Goal: Find contact information: Find contact information

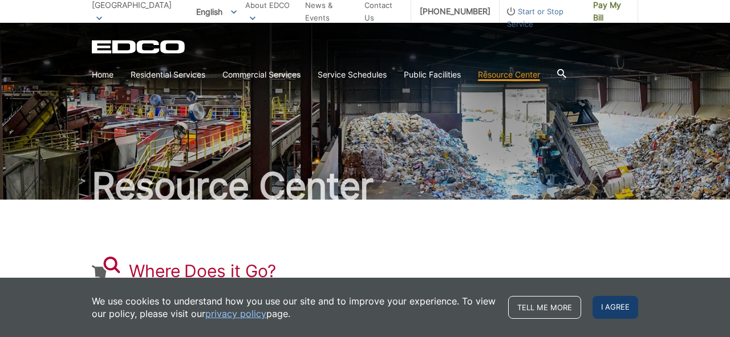
click at [626, 309] on span "I agree" at bounding box center [615, 307] width 46 height 23
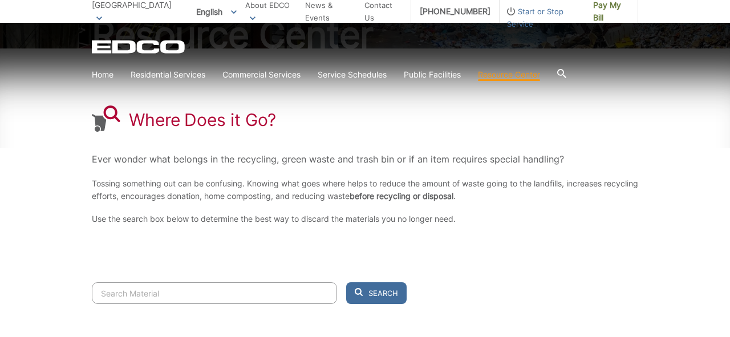
scroll to position [157, 0]
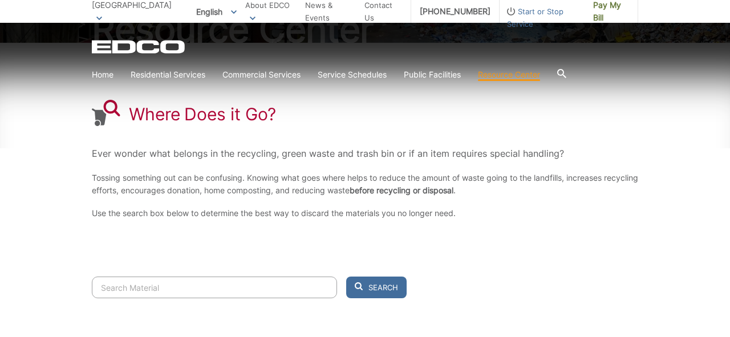
click at [300, 287] on input "Search" at bounding box center [214, 287] width 245 height 22
type input "cardboard boat"
click at [346, 276] on button "Search" at bounding box center [376, 287] width 60 height 22
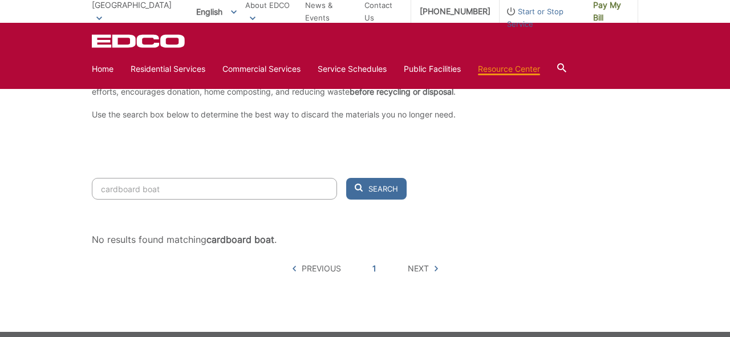
scroll to position [254, 0]
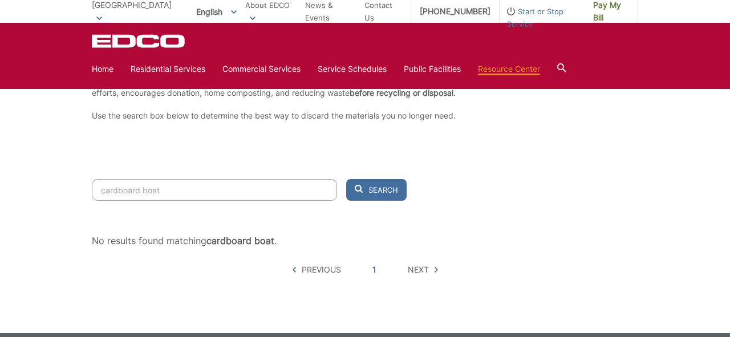
click at [142, 192] on input "cardboard boat" at bounding box center [214, 190] width 245 height 22
drag, startPoint x: 170, startPoint y: 188, endPoint x: 67, endPoint y: 182, distance: 103.9
click at [67, 182] on div "Resource Center Where Does it Go? Ever wonder what belongs in the recycling, gr…" at bounding box center [365, 51] width 730 height 564
type input "boat"
click at [346, 179] on button "Search" at bounding box center [376, 190] width 60 height 22
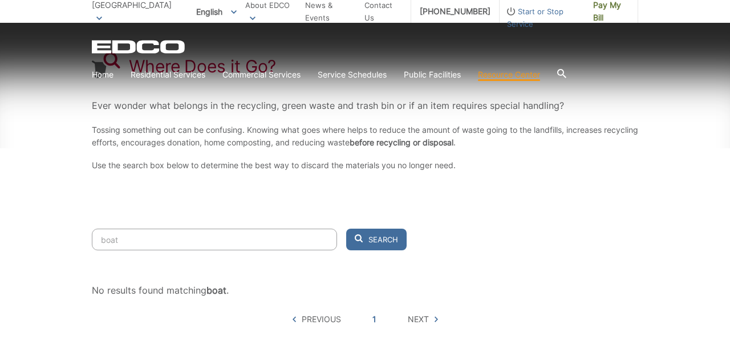
scroll to position [205, 0]
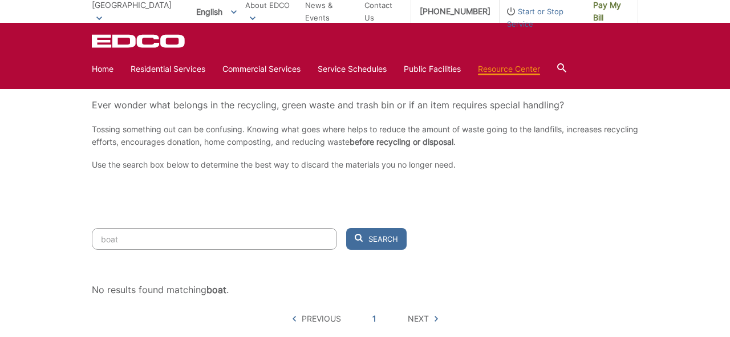
click at [125, 237] on input "boat" at bounding box center [214, 239] width 245 height 22
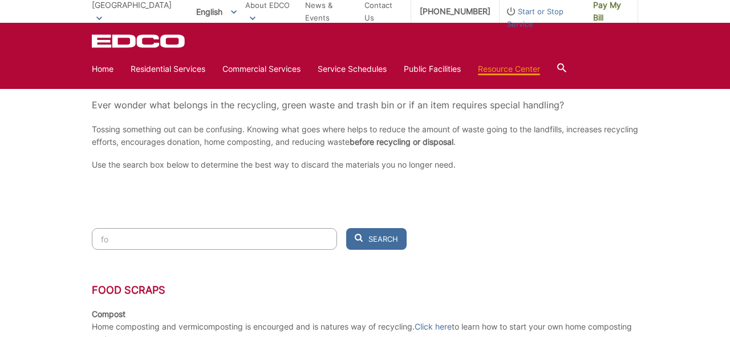
type input "f"
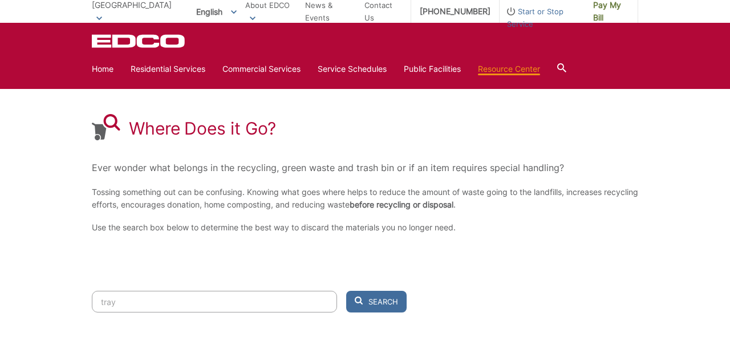
scroll to position [142, 0]
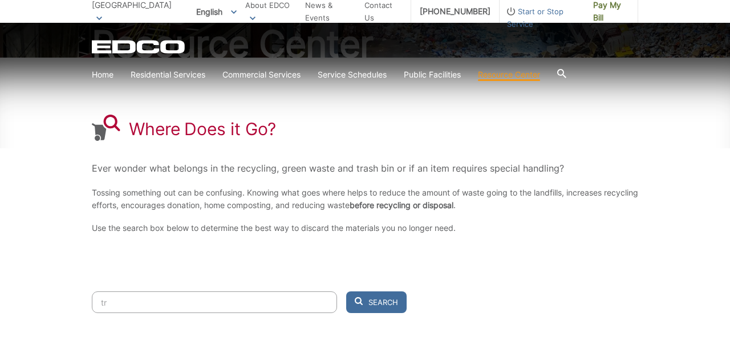
type input "t"
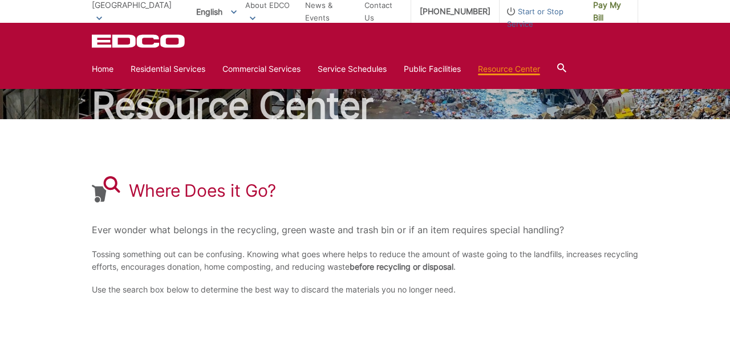
scroll to position [0, 0]
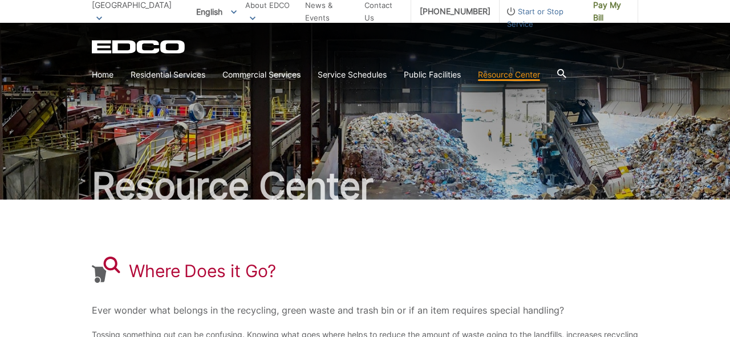
click at [566, 75] on icon at bounding box center [561, 73] width 9 height 9
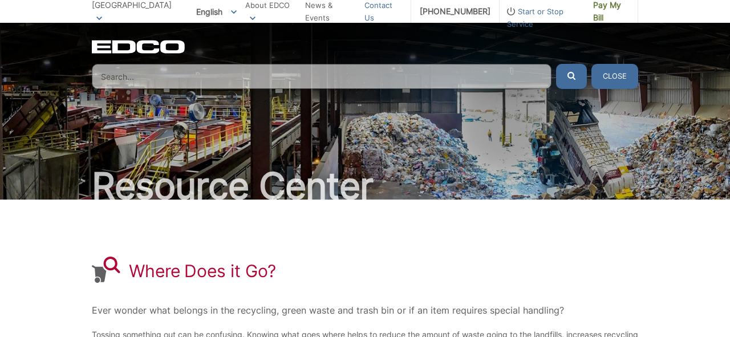
click at [378, 12] on link "Contact Us" at bounding box center [383, 11] width 38 height 25
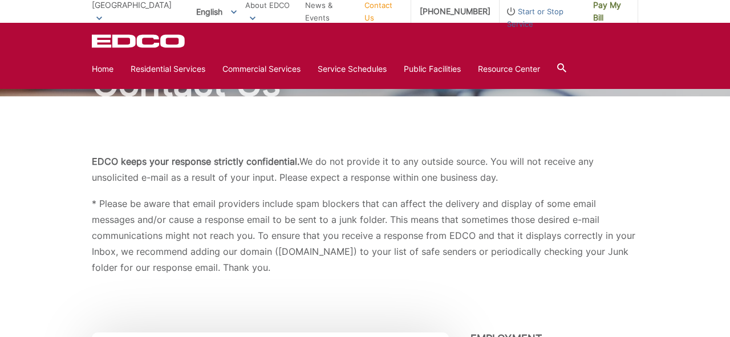
scroll to position [96, 0]
